Goal: Information Seeking & Learning: Learn about a topic

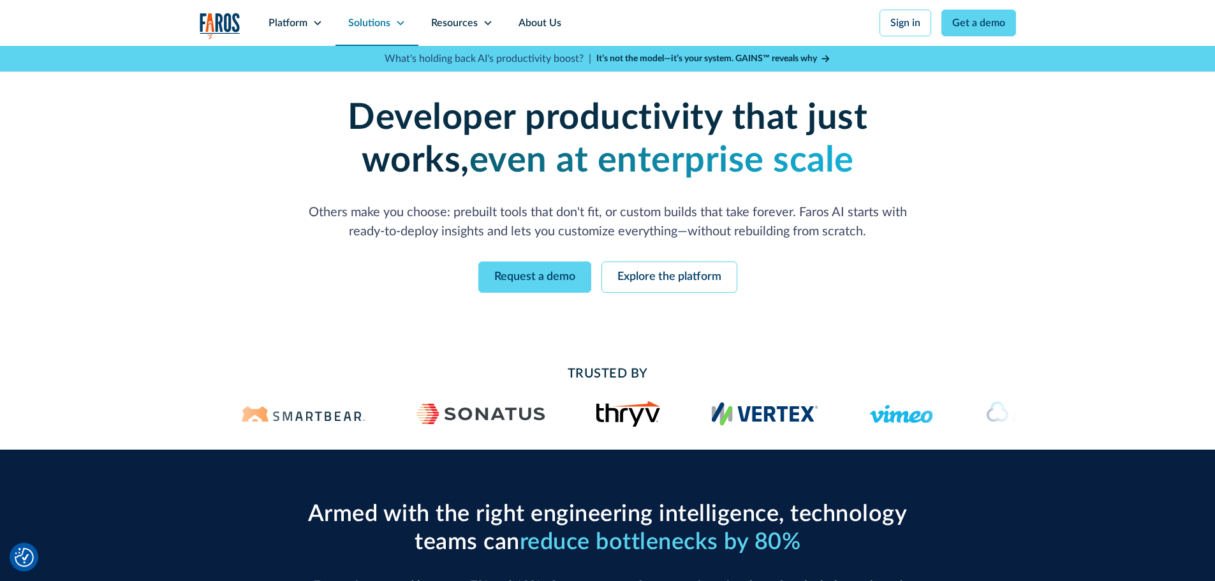
drag, startPoint x: 0, startPoint y: 0, endPoint x: 370, endPoint y: 20, distance: 370.4
click at [370, 20] on div "Solutions" at bounding box center [369, 22] width 42 height 15
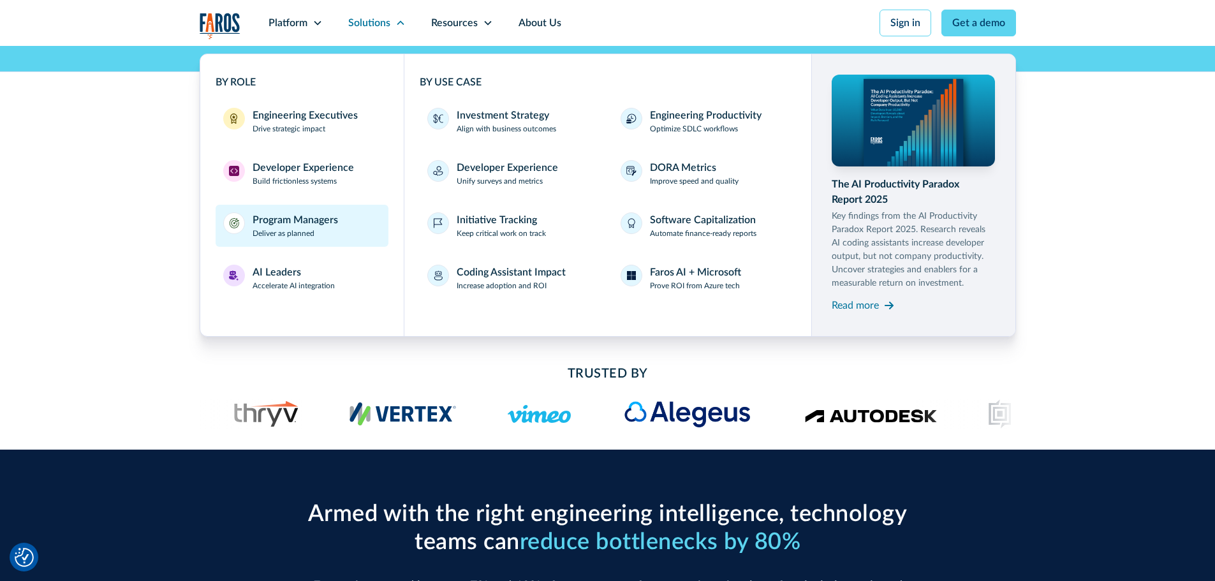
click at [283, 246] on link "Program Managers Deliver as planned" at bounding box center [302, 226] width 173 height 42
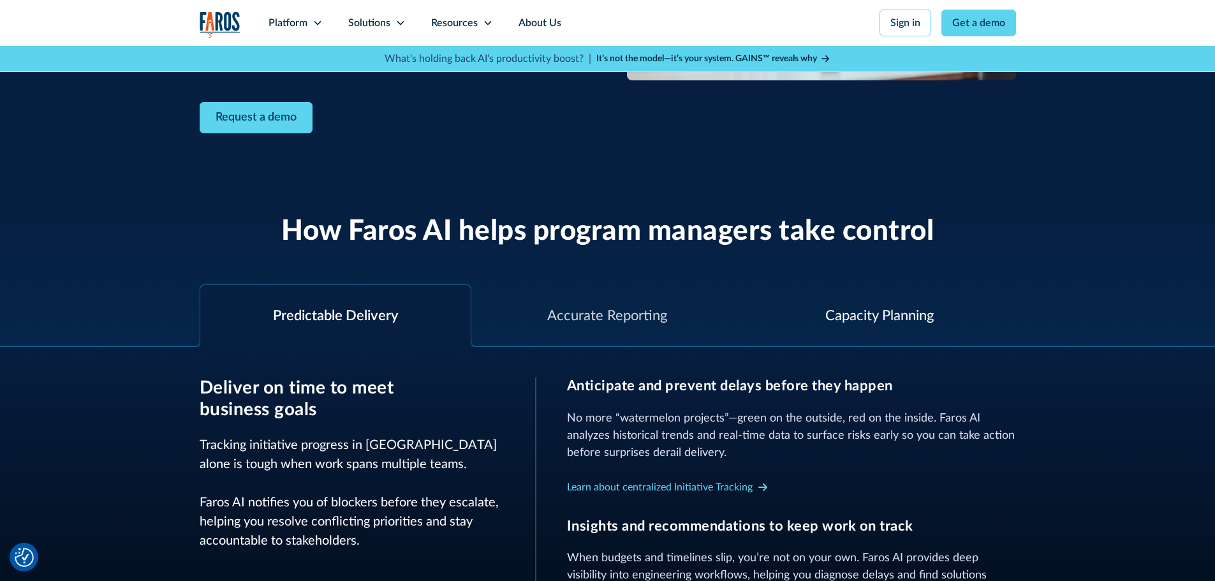
scroll to position [309, 0]
click at [783, 319] on div "Capacity Planning" at bounding box center [880, 315] width 272 height 62
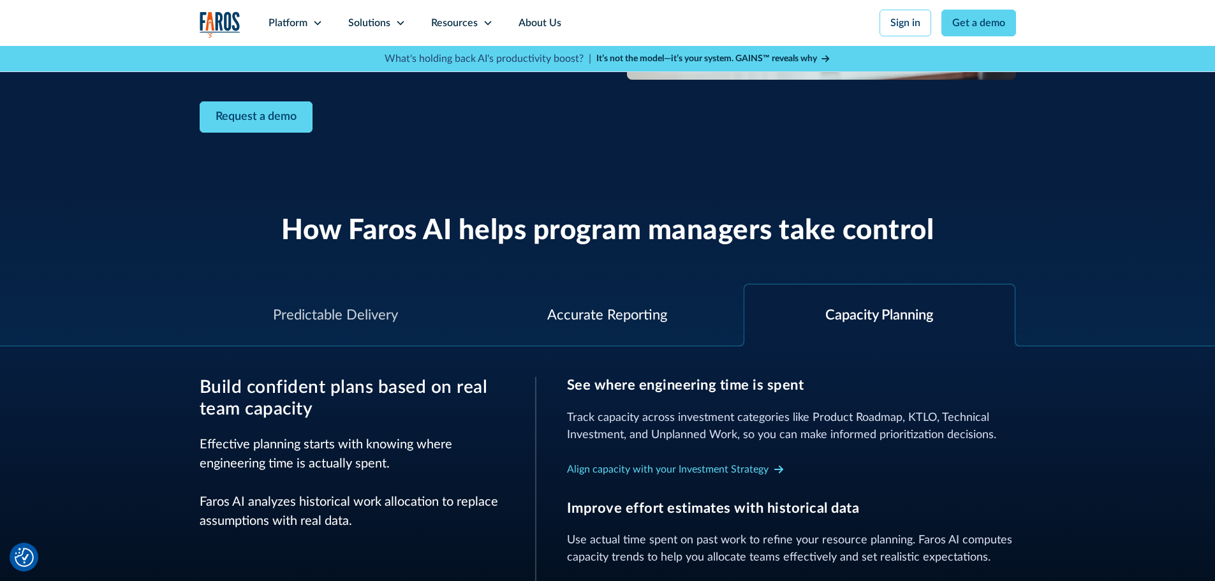
click at [632, 305] on div "Accurate Reporting" at bounding box center [607, 315] width 120 height 21
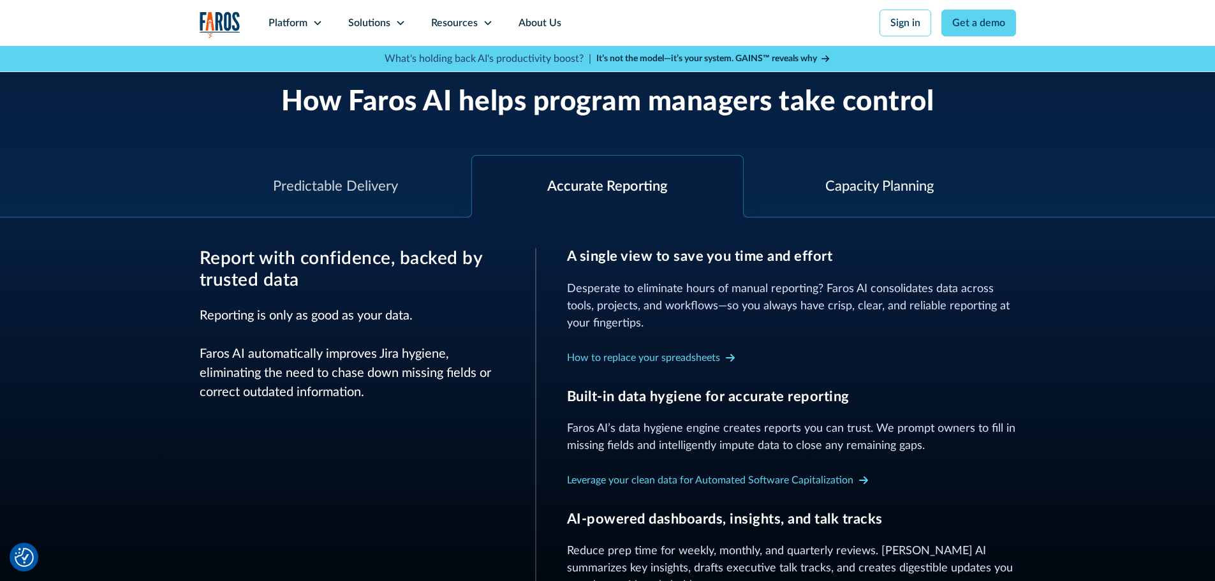
click at [852, 205] on div "Capacity Planning" at bounding box center [880, 187] width 272 height 62
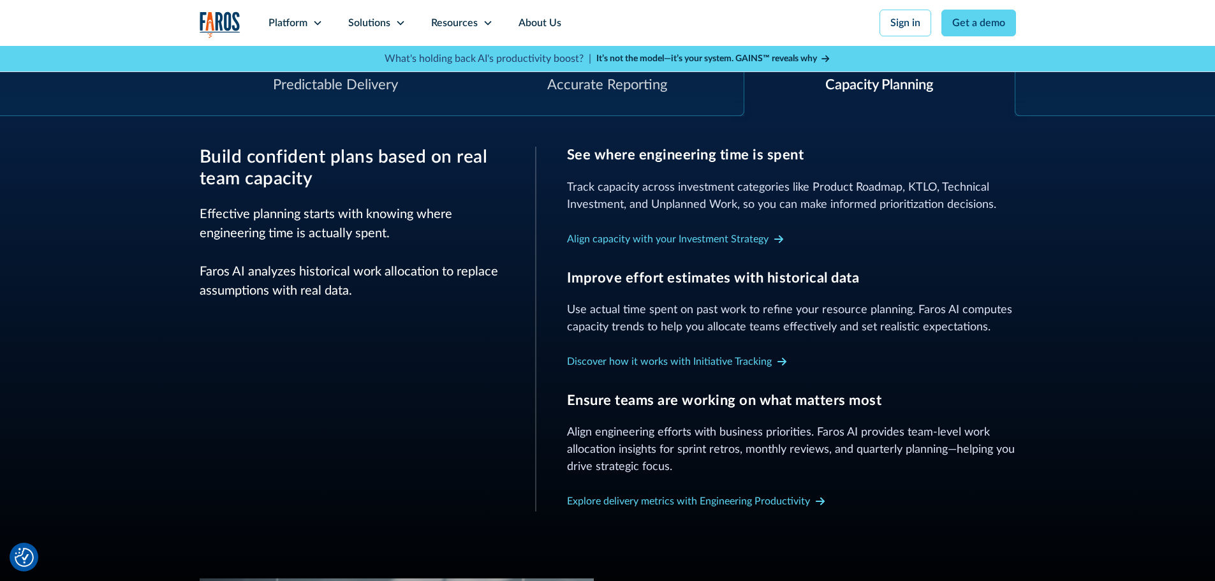
scroll to position [541, 0]
